Goal: Transaction & Acquisition: Purchase product/service

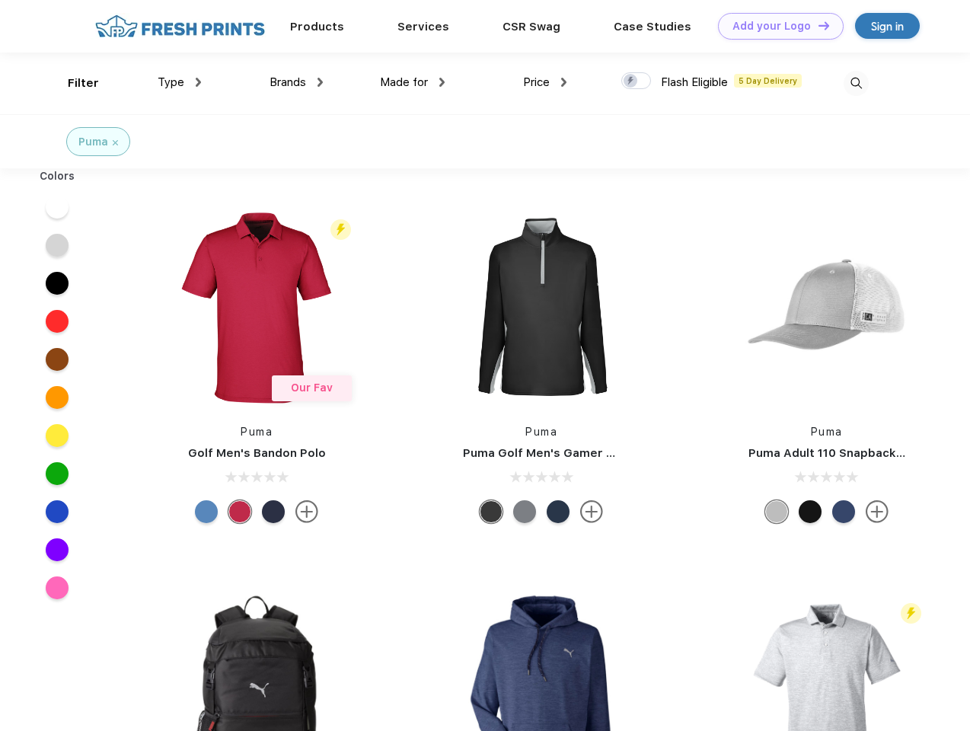
scroll to position [1, 0]
click at [775, 26] on link "Add your Logo Design Tool" at bounding box center [781, 26] width 126 height 27
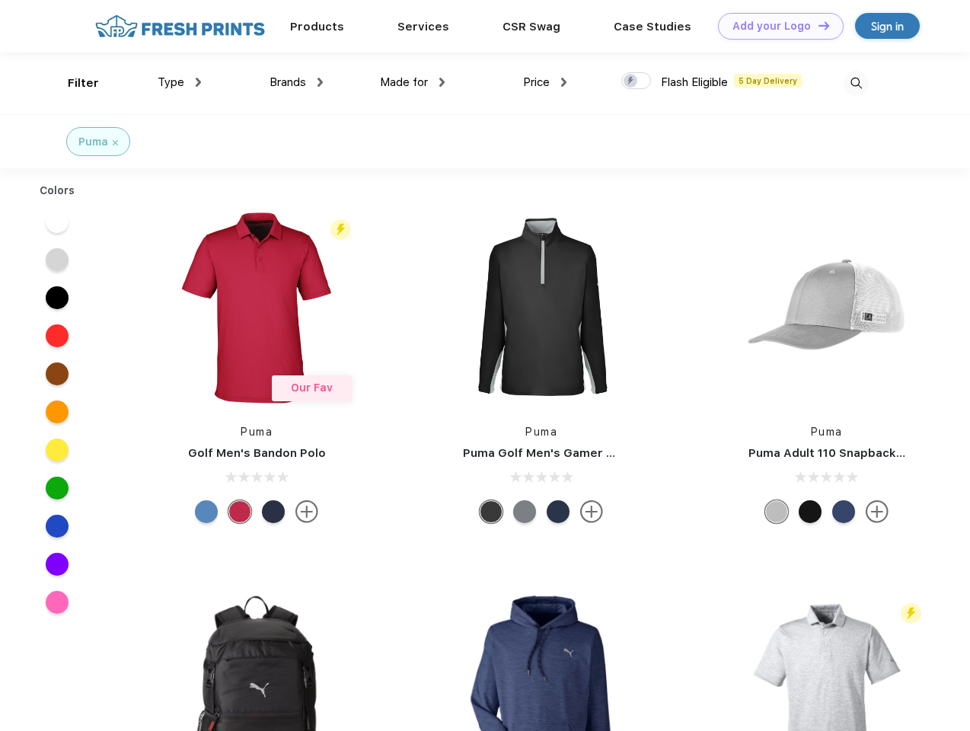
click at [0, 0] on div "Design Tool" at bounding box center [0, 0] width 0 height 0
click at [817, 25] on link "Add your Logo Design Tool" at bounding box center [781, 26] width 126 height 27
click at [73, 83] on div "Filter" at bounding box center [83, 84] width 31 height 18
click at [180, 82] on span "Type" at bounding box center [171, 82] width 27 height 14
click at [296, 82] on span "Brands" at bounding box center [287, 82] width 37 height 14
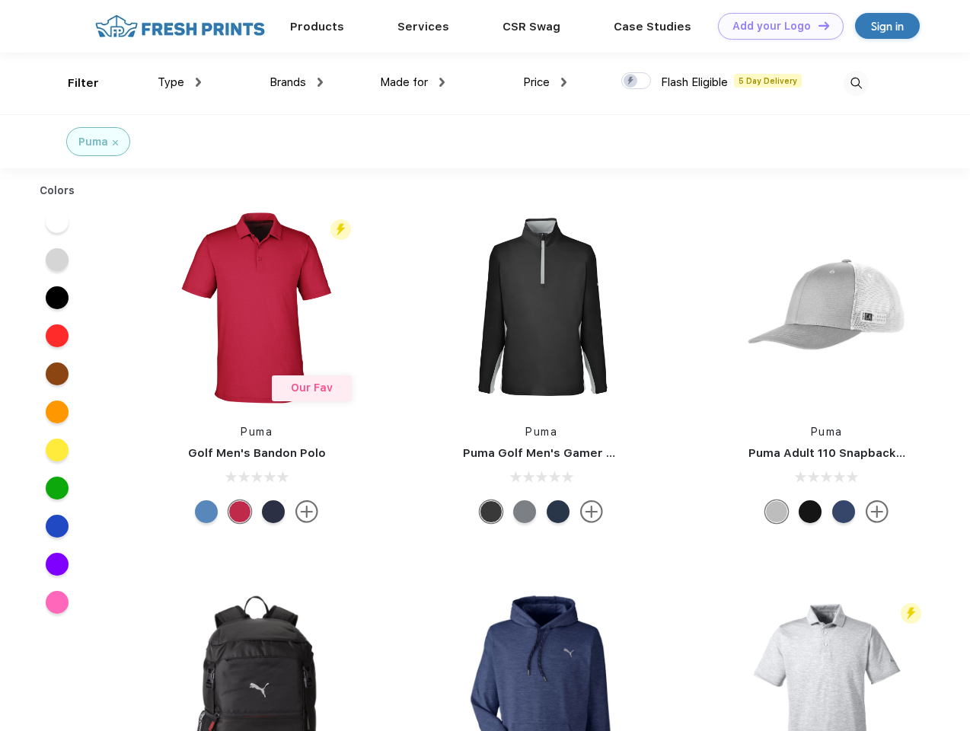
click at [412, 82] on span "Made for" at bounding box center [404, 82] width 48 height 14
click at [545, 82] on span "Price" at bounding box center [536, 82] width 27 height 14
click at [636, 81] on div at bounding box center [636, 80] width 30 height 17
click at [631, 81] on input "checkbox" at bounding box center [626, 77] width 10 height 10
click at [855, 83] on img at bounding box center [855, 83] width 25 height 25
